Goal: Information Seeking & Learning: Check status

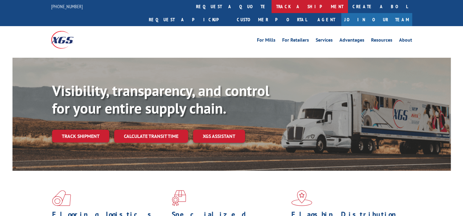
click at [271, 7] on link "track a shipment" at bounding box center [309, 6] width 76 height 13
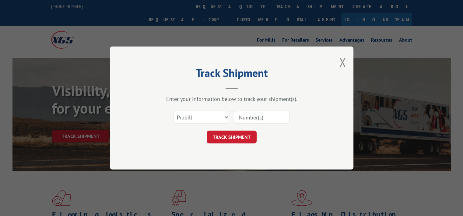
click at [239, 118] on input at bounding box center [262, 117] width 56 height 13
type input "17521597"
click at [227, 137] on button "TRACK SHIPMENT" at bounding box center [232, 137] width 50 height 13
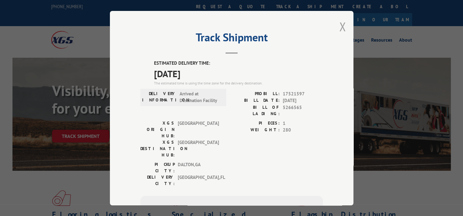
click at [340, 29] on button "Close modal" at bounding box center [342, 27] width 7 height 16
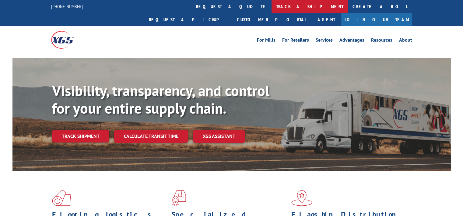
click at [271, 8] on link "track a shipment" at bounding box center [309, 6] width 76 height 13
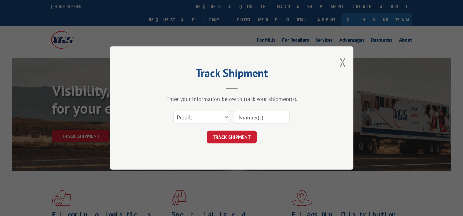
click at [254, 117] on input at bounding box center [262, 117] width 56 height 13
type input "17521713"
click at [242, 135] on button "TRACK SHIPMENT" at bounding box center [232, 137] width 50 height 13
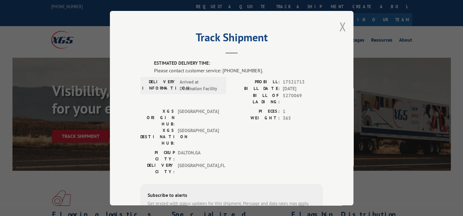
click at [340, 27] on button "Close modal" at bounding box center [342, 27] width 7 height 16
